Goal: Information Seeking & Learning: Learn about a topic

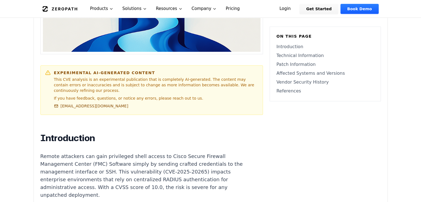
scroll to position [258, 0]
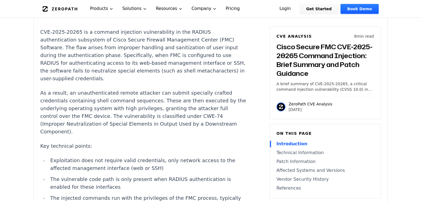
scroll to position [508, 0]
